Goal: Navigation & Orientation: Find specific page/section

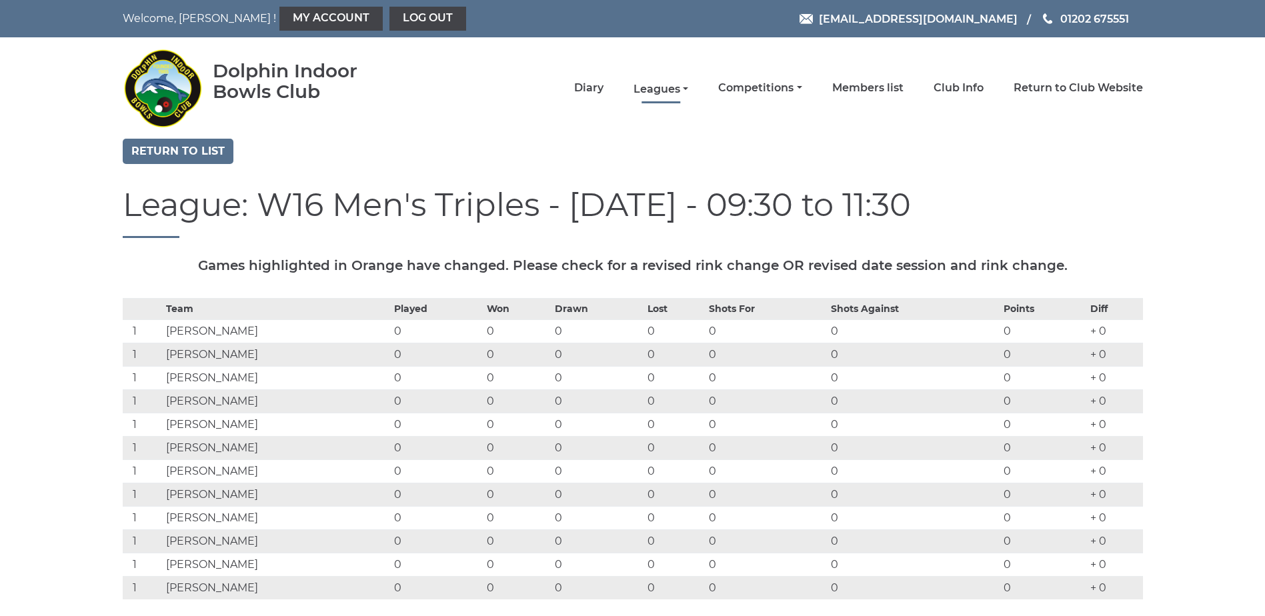
click at [665, 90] on link "Leagues" at bounding box center [660, 89] width 55 height 15
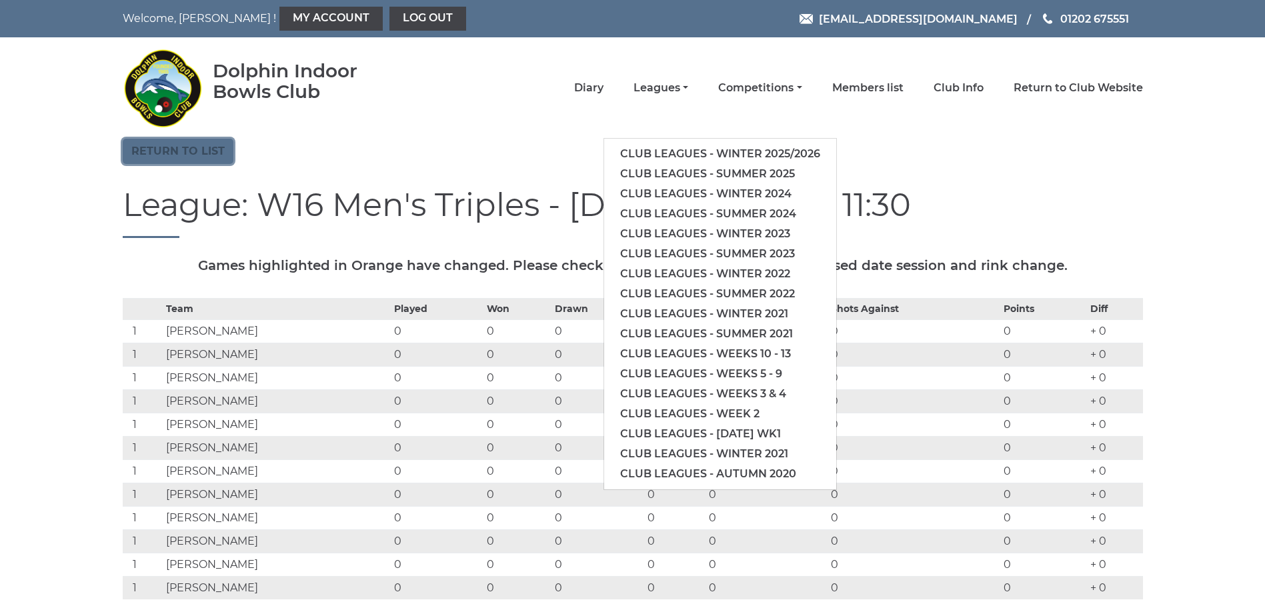
click at [183, 147] on link "Return to list" at bounding box center [178, 151] width 111 height 25
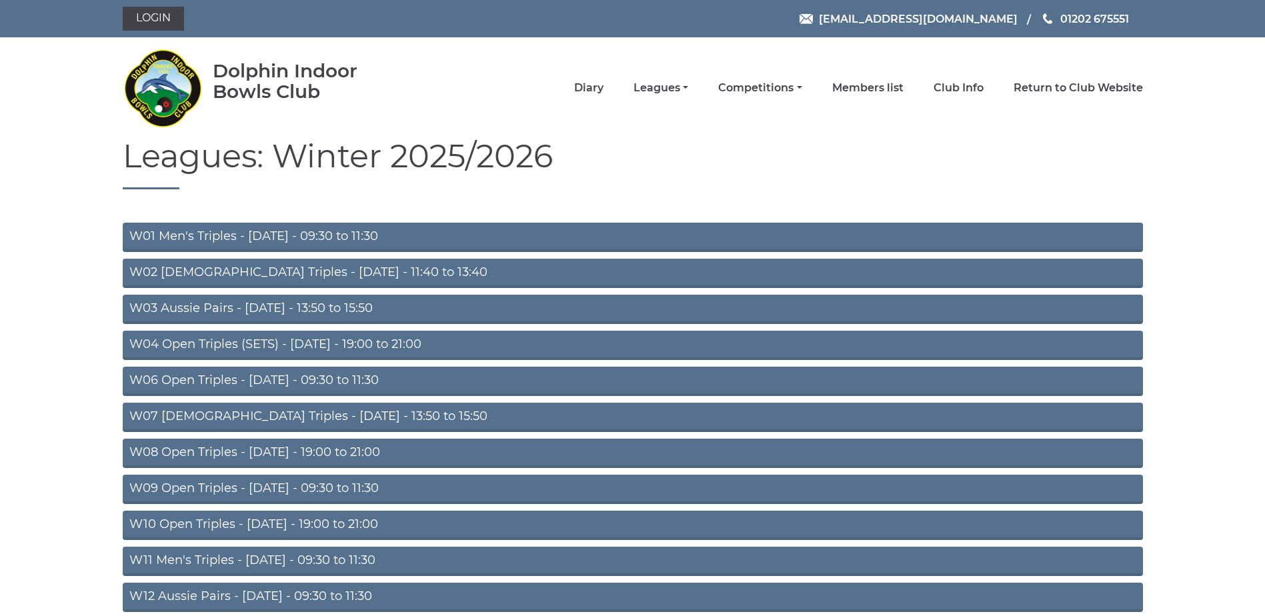
click at [353, 488] on link "W09 Open Triples - [DATE] - 09:30 to 11:30" at bounding box center [633, 489] width 1020 height 29
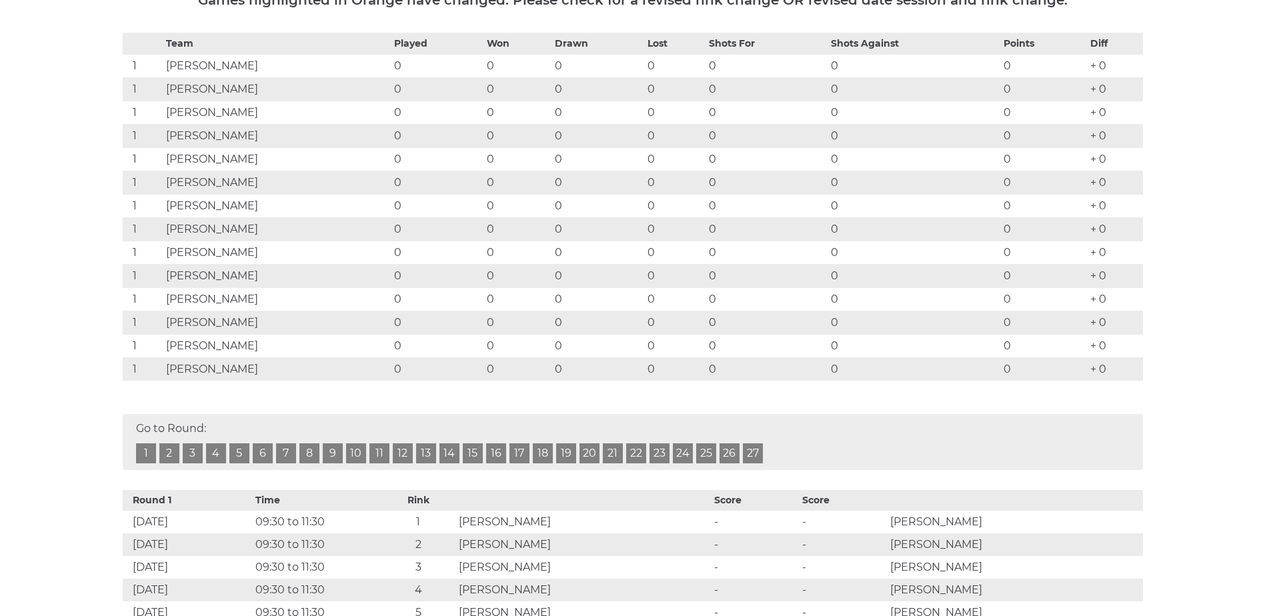
scroll to position [67, 0]
